Goal: Find contact information: Find contact information

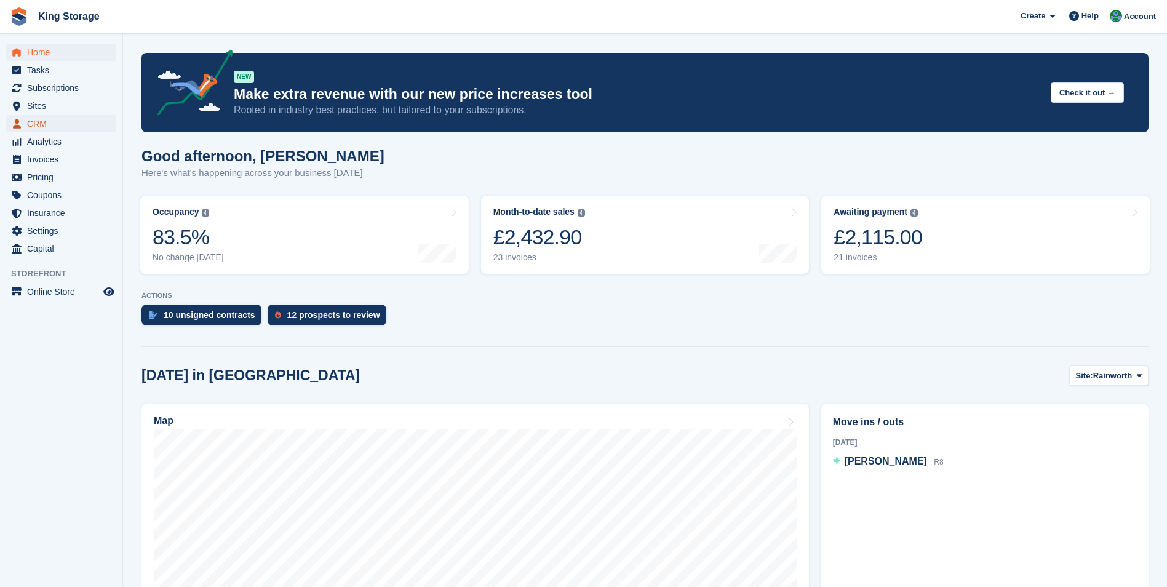
click at [46, 121] on span "CRM" at bounding box center [64, 123] width 74 height 17
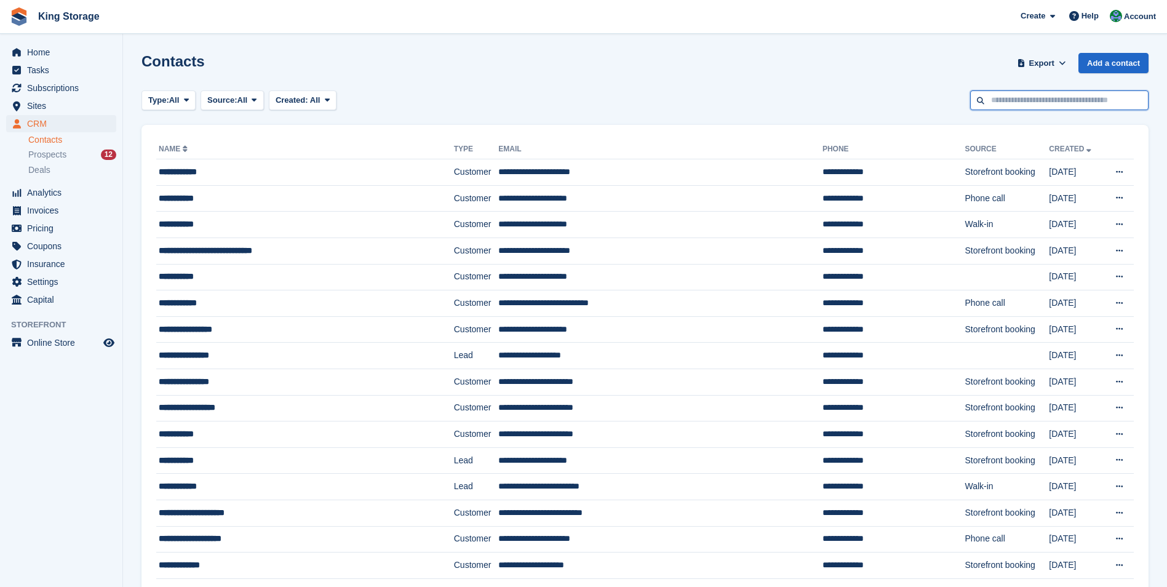
click at [1064, 98] on input "text" at bounding box center [1059, 100] width 178 height 20
type input "******"
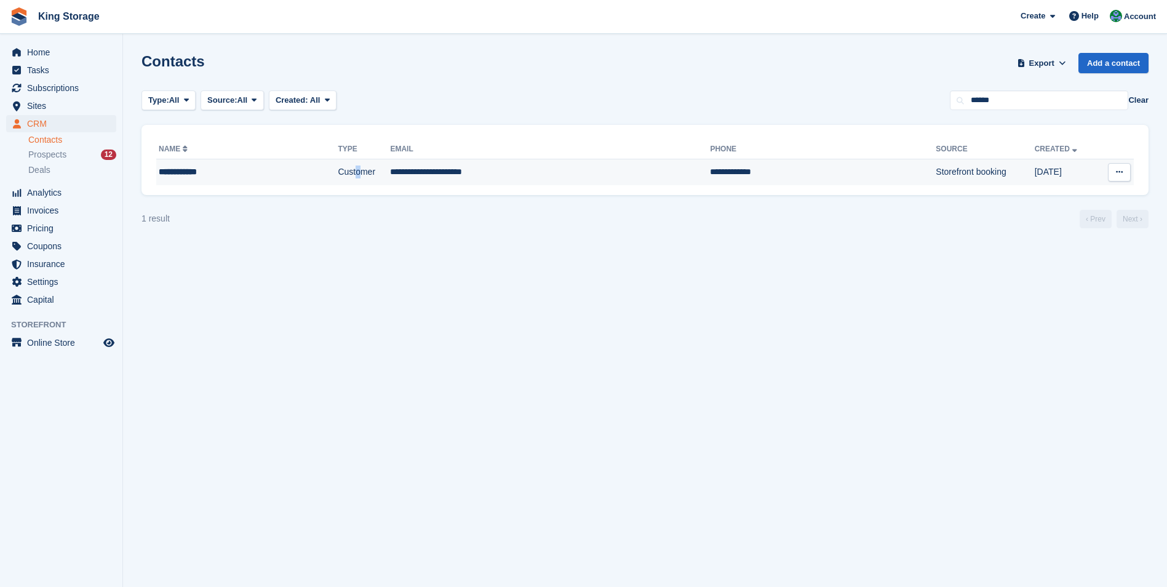
click at [338, 178] on td "Customer" at bounding box center [364, 172] width 52 height 26
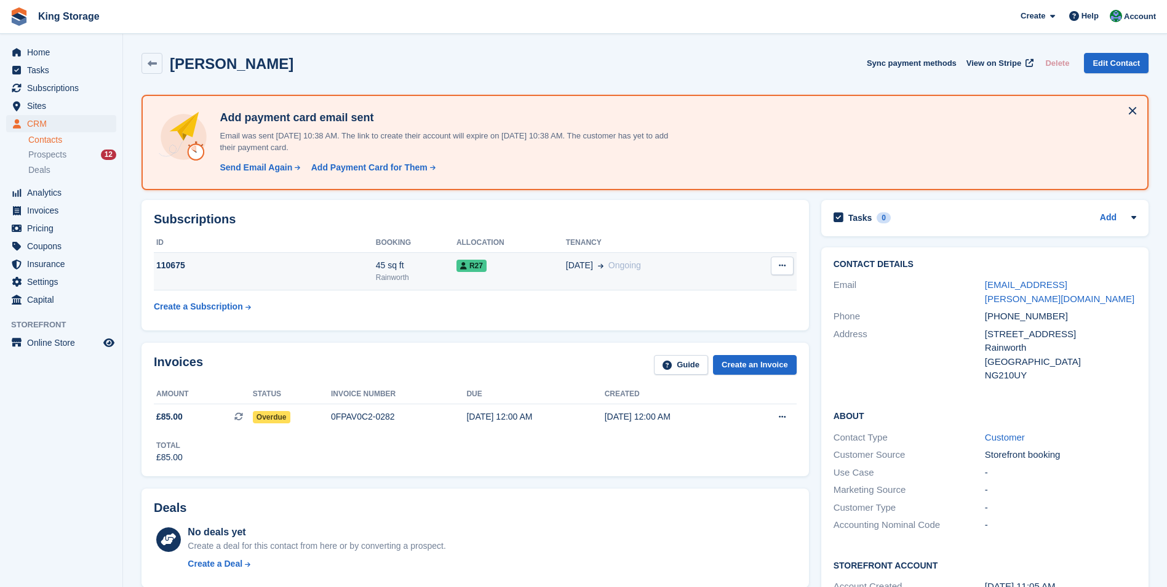
click at [424, 275] on div "Rainworth" at bounding box center [416, 277] width 81 height 11
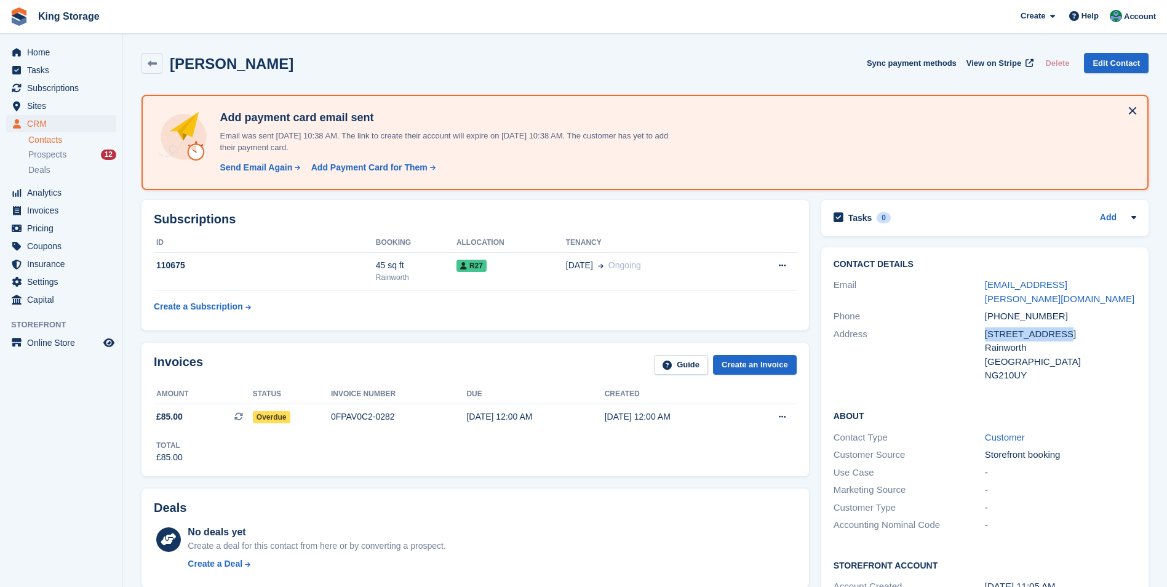
drag, startPoint x: 1052, startPoint y: 319, endPoint x: 981, endPoint y: 320, distance: 70.7
click at [981, 325] on div "Address [STREET_ADDRESS] [GEOGRAPHIC_DATA] [GEOGRAPHIC_DATA] NG210UY" at bounding box center [984, 354] width 303 height 59
drag, startPoint x: 982, startPoint y: 320, endPoint x: 989, endPoint y: 322, distance: 7.0
copy div "[STREET_ADDRESS]"
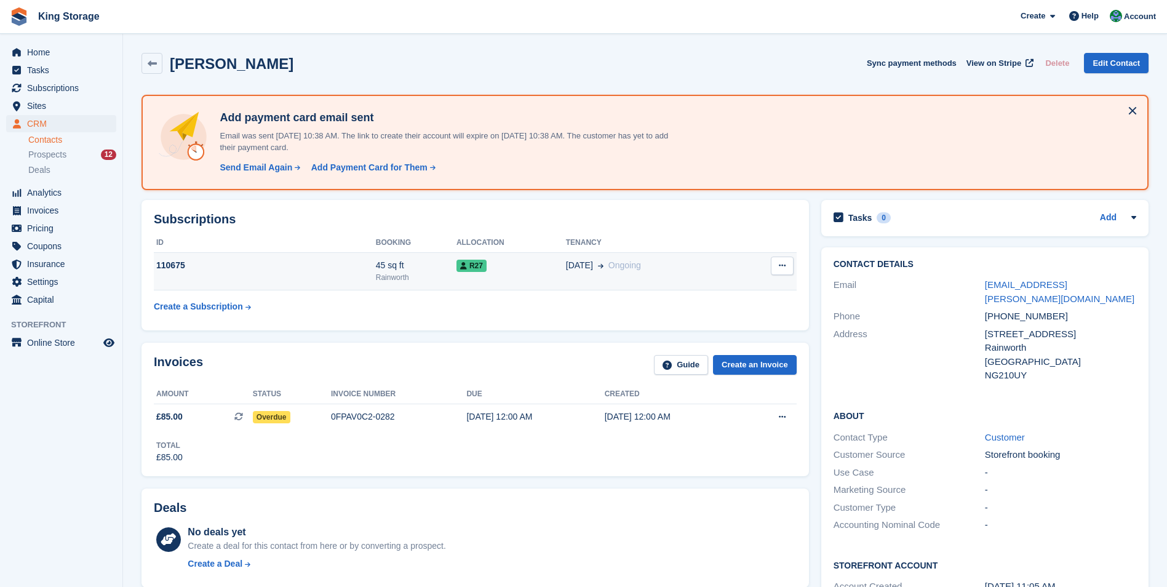
click at [274, 259] on div "110675" at bounding box center [265, 265] width 222 height 13
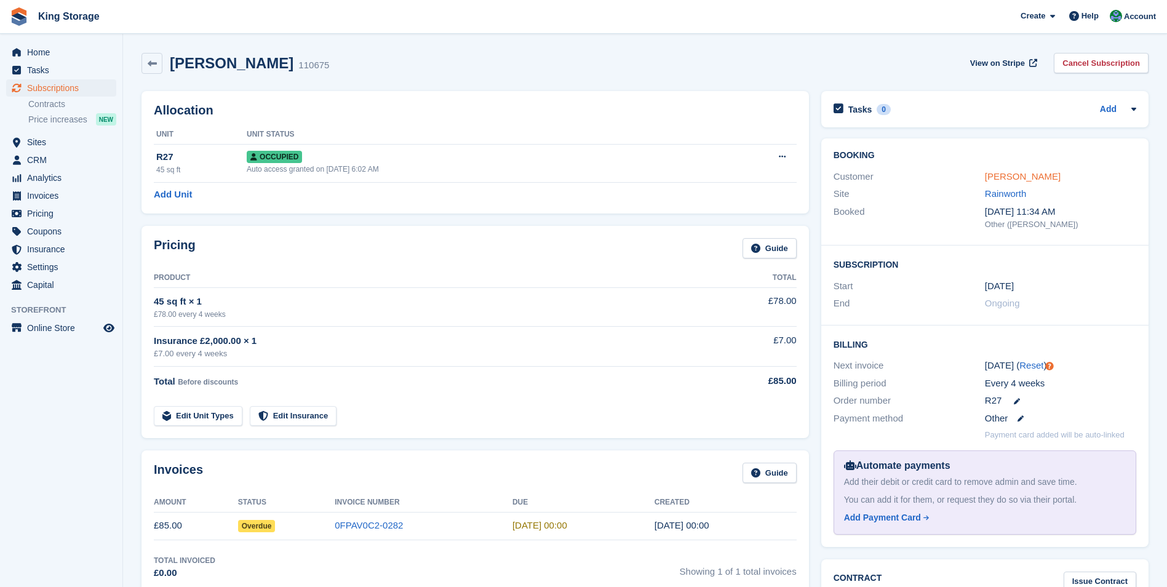
click at [996, 178] on link "[PERSON_NAME]" at bounding box center [1023, 176] width 76 height 10
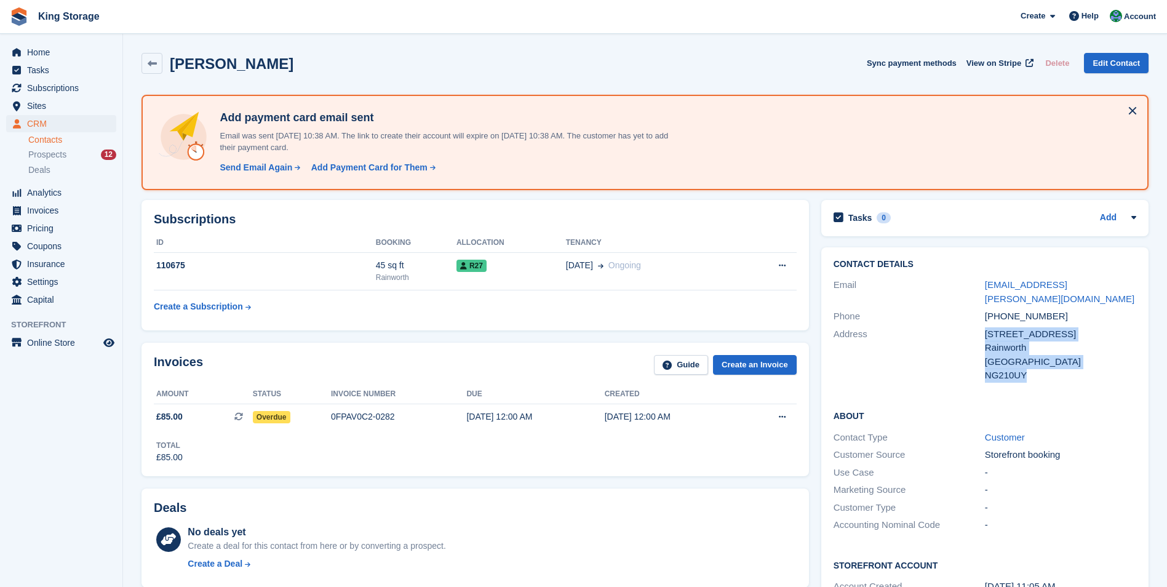
drag, startPoint x: 1036, startPoint y: 366, endPoint x: 983, endPoint y: 364, distance: 52.9
click at [983, 364] on div "Address 9 Blueberry Ave Rainworth United Kingdom NG210UY" at bounding box center [984, 354] width 303 height 59
drag, startPoint x: 983, startPoint y: 364, endPoint x: 1031, endPoint y: 367, distance: 48.0
click at [1031, 368] on div "NG210UY" at bounding box center [1060, 375] width 151 height 14
click at [1025, 368] on div "NG210UY" at bounding box center [1060, 375] width 151 height 14
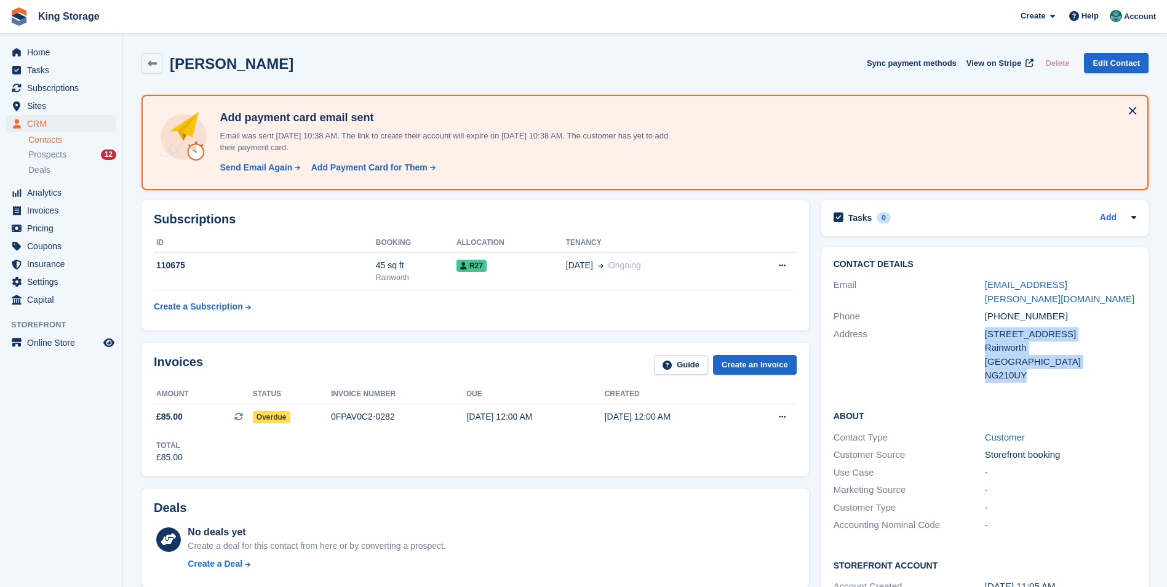
click at [993, 368] on div "NG210UY" at bounding box center [1060, 375] width 151 height 14
click at [981, 362] on div "Address" at bounding box center [908, 354] width 151 height 55
click at [998, 341] on div "Rainworth" at bounding box center [1060, 348] width 151 height 14
drag, startPoint x: 1025, startPoint y: 360, endPoint x: 986, endPoint y: 364, distance: 38.3
click at [986, 368] on div "NG210UY" at bounding box center [1060, 375] width 151 height 14
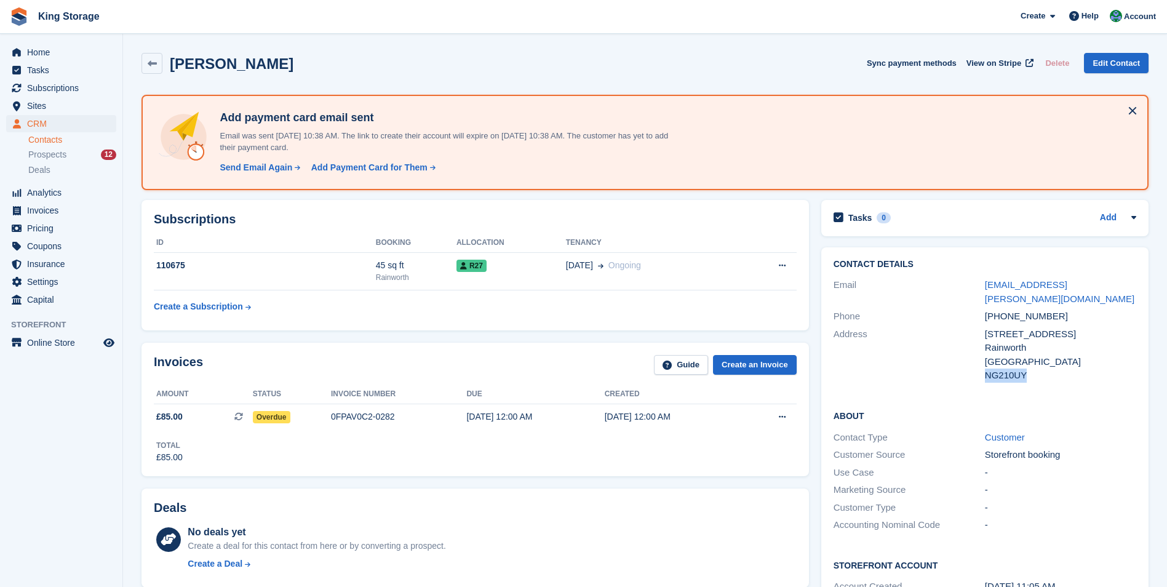
copy div "NG210UY"
drag, startPoint x: 1085, startPoint y: 284, endPoint x: 985, endPoint y: 285, distance: 100.9
click at [985, 285] on div "chrismuller@latty.co.za" at bounding box center [1060, 292] width 151 height 28
drag, startPoint x: 985, startPoint y: 285, endPoint x: 992, endPoint y: 283, distance: 7.8
copy link "chrismuller@latty.co.za"
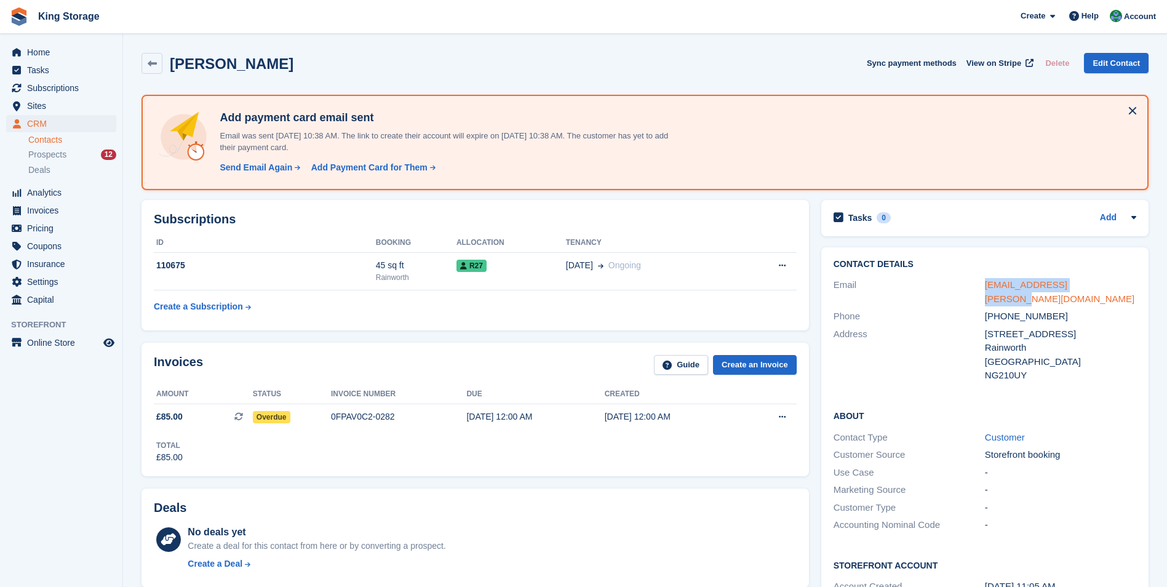
copy link "chrismuller@latty.co.za"
click at [1145, 17] on span "Account" at bounding box center [1140, 16] width 32 height 12
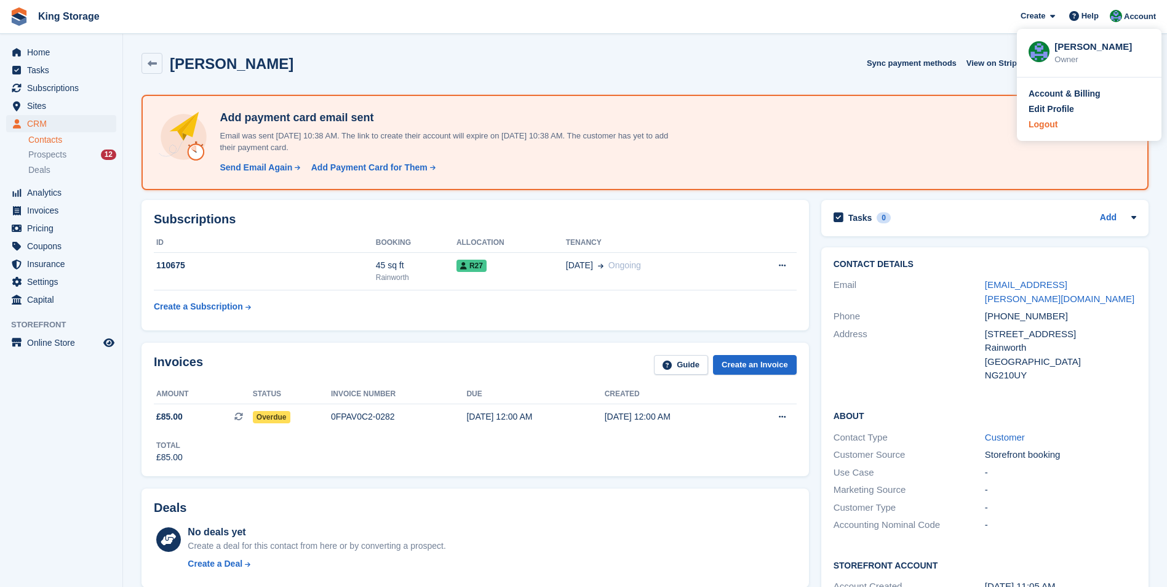
click at [1058, 123] on div "Logout" at bounding box center [1088, 124] width 121 height 13
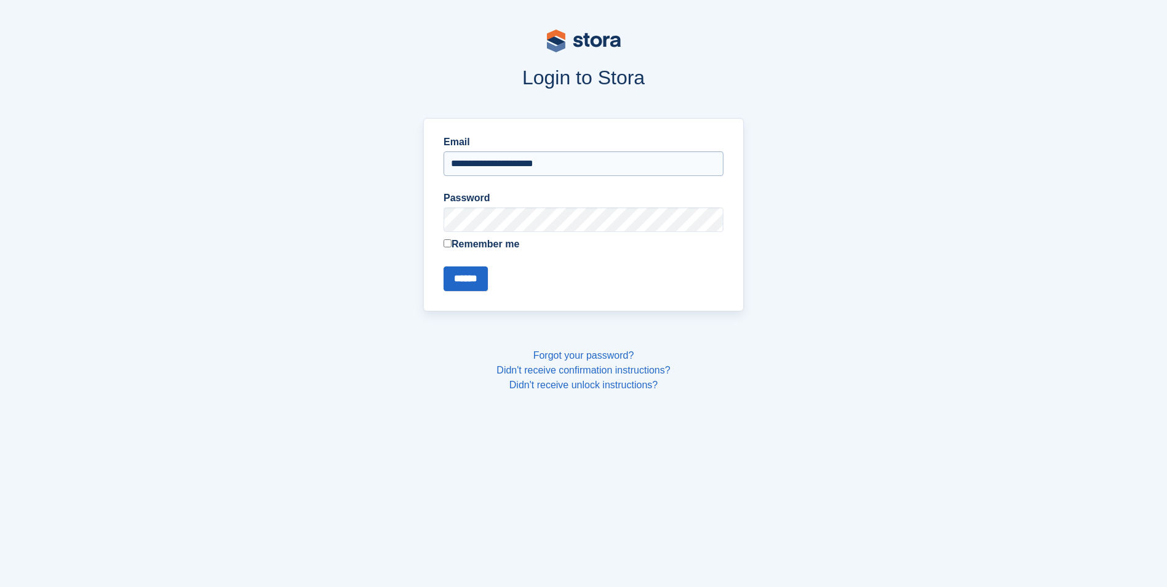
click at [547, 164] on input "**********" at bounding box center [583, 163] width 280 height 25
type input "**********"
click at [464, 282] on input "******" at bounding box center [465, 278] width 44 height 25
